Goal: Task Accomplishment & Management: Manage account settings

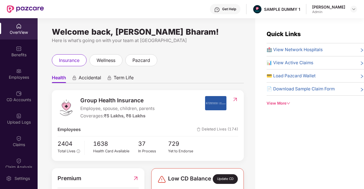
click at [100, 78] on span "Accidental" at bounding box center [90, 79] width 22 height 8
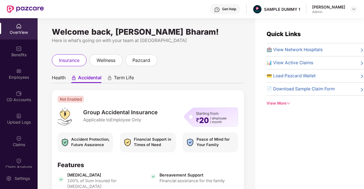
click at [59, 78] on span "Health" at bounding box center [59, 79] width 14 height 8
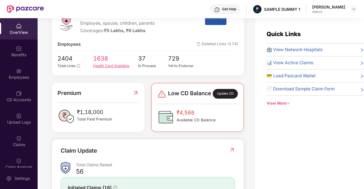
scroll to position [114, 0]
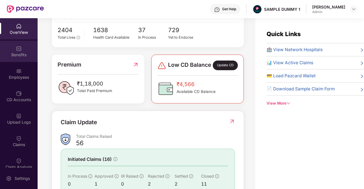
click at [10, 46] on div "Benefits" at bounding box center [19, 51] width 38 height 21
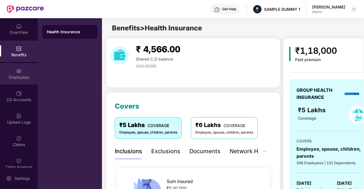
click at [14, 68] on div "Employees" at bounding box center [19, 73] width 38 height 21
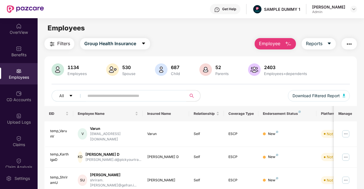
click at [284, 42] on button "Employee" at bounding box center [275, 43] width 41 height 11
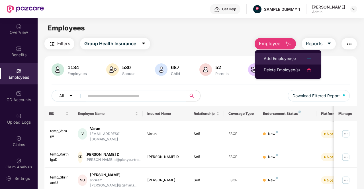
click at [284, 56] on div "Add Employee(s)" at bounding box center [280, 59] width 32 height 7
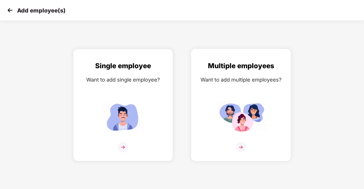
click at [238, 143] on img at bounding box center [241, 147] width 10 height 10
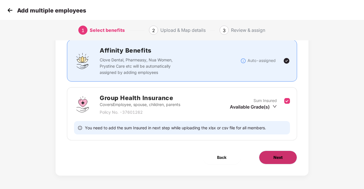
scroll to position [40, 0]
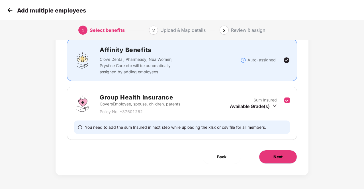
click at [277, 154] on span "Next" at bounding box center [277, 157] width 9 height 6
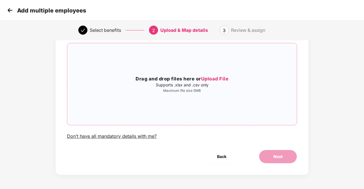
scroll to position [0, 0]
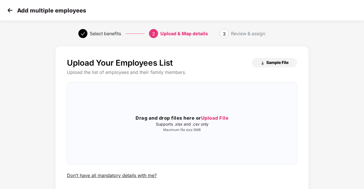
click at [278, 63] on span "Sample File" at bounding box center [277, 62] width 22 height 5
click at [9, 11] on img at bounding box center [10, 10] width 9 height 9
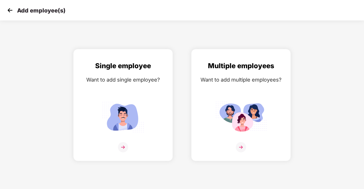
click at [9, 12] on img at bounding box center [10, 10] width 9 height 9
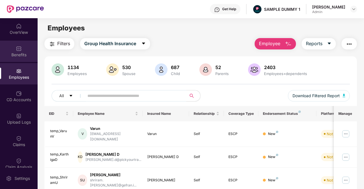
click at [22, 52] on div "Benefits" at bounding box center [19, 55] width 38 height 6
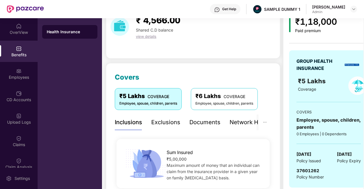
scroll to position [57, 0]
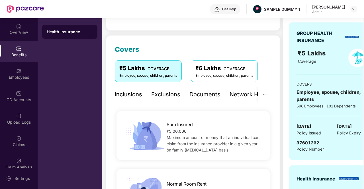
click at [172, 94] on div "Exclusions" at bounding box center [165, 94] width 29 height 9
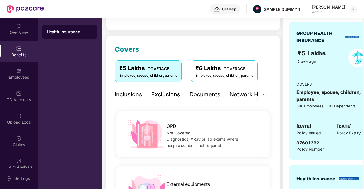
click at [208, 98] on div "Documents" at bounding box center [204, 94] width 31 height 9
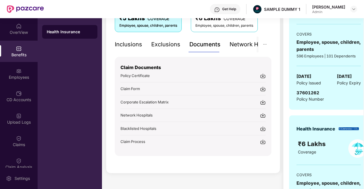
scroll to position [114, 0]
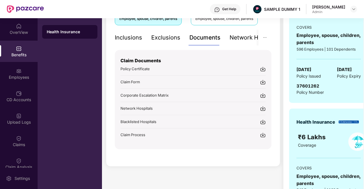
click at [236, 37] on div "Network Hospitals" at bounding box center [254, 37] width 50 height 9
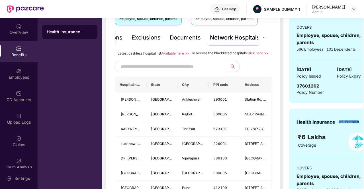
click at [195, 71] on input "text" at bounding box center [168, 66] width 97 height 9
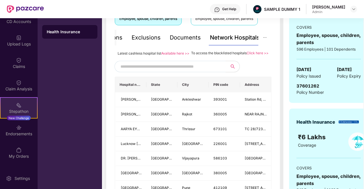
scroll to position [85, 0]
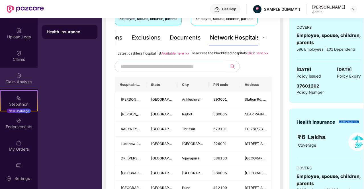
click at [18, 80] on div "Claim Analysis" at bounding box center [19, 82] width 38 height 6
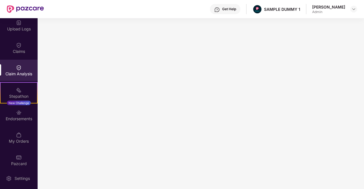
scroll to position [98, 0]
